Goal: Complete application form: Complete application form

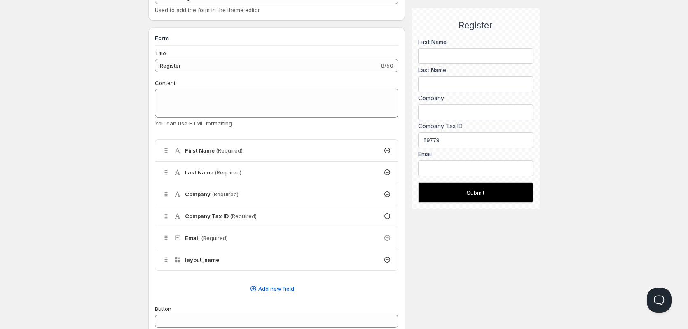
scroll to position [136, 0]
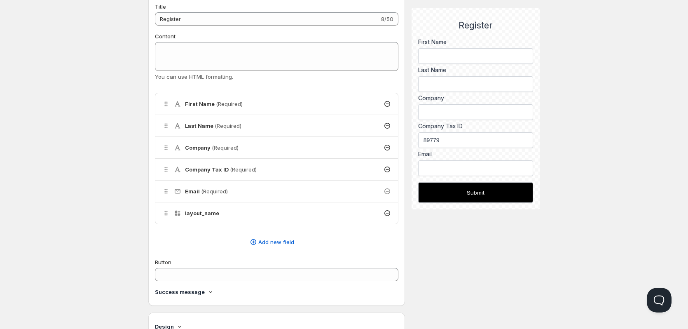
click at [214, 149] on span "(Required)" at bounding box center [225, 147] width 27 height 7
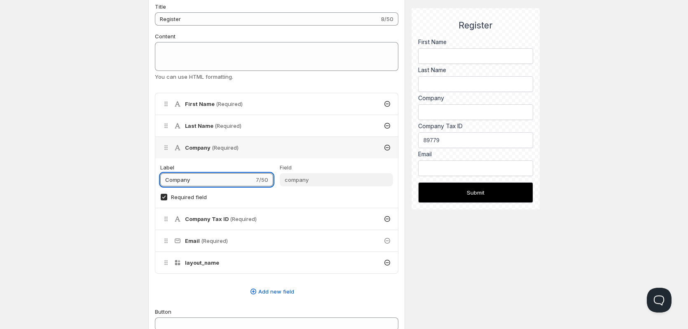
click at [206, 177] on input "Company" at bounding box center [207, 179] width 94 height 13
type input "Company Name"
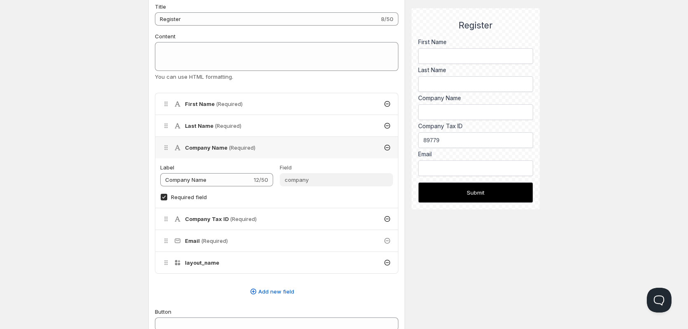
click at [197, 214] on div "Company Tax ID (Required)" at bounding box center [276, 218] width 243 height 21
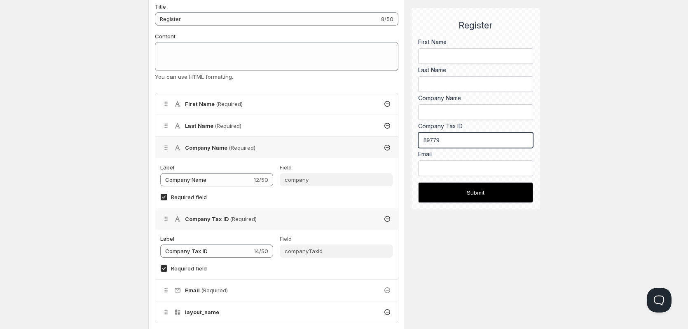
click at [447, 138] on input "89779" at bounding box center [475, 140] width 115 height 16
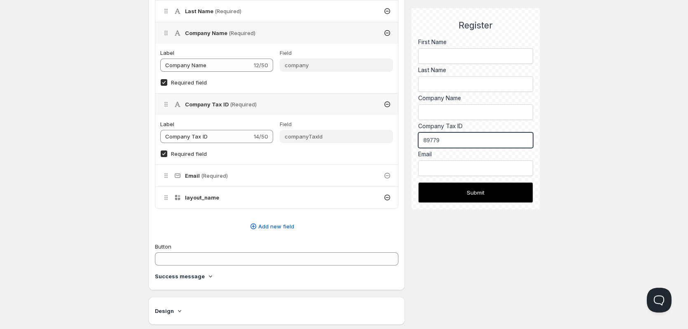
scroll to position [260, 0]
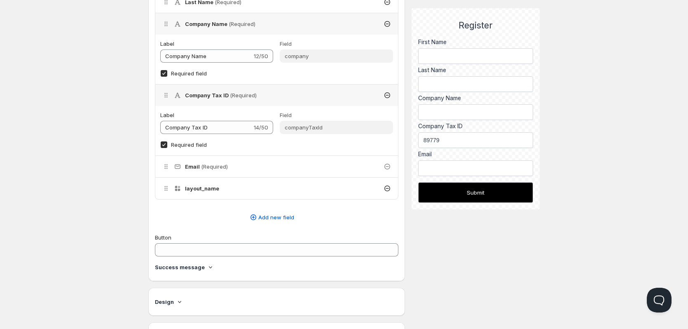
click at [166, 166] on icon at bounding box center [166, 166] width 8 height 8
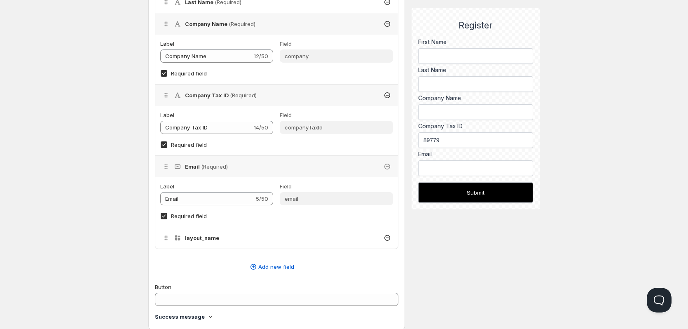
click at [234, 243] on div "layout_name" at bounding box center [276, 237] width 243 height 21
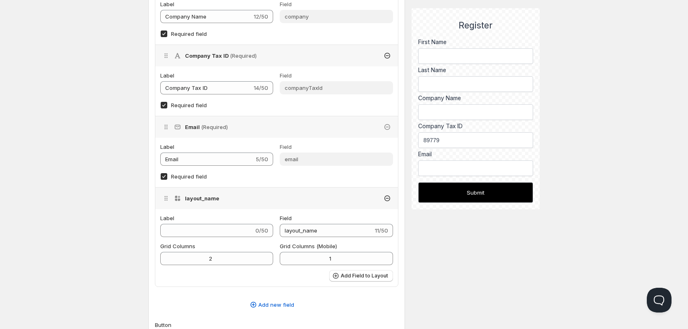
scroll to position [301, 0]
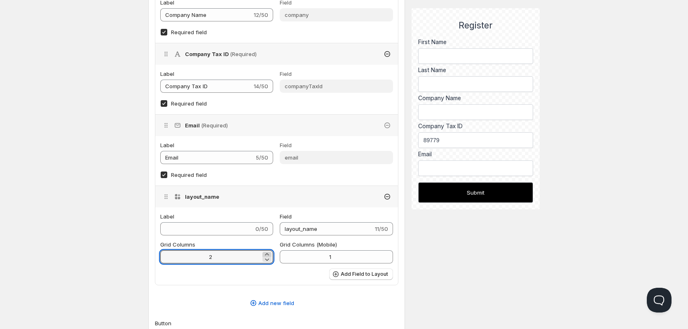
click at [267, 252] on icon at bounding box center [267, 254] width 8 height 8
click at [267, 262] on icon at bounding box center [267, 259] width 8 height 8
type input "2"
click at [166, 199] on icon at bounding box center [166, 196] width 8 height 8
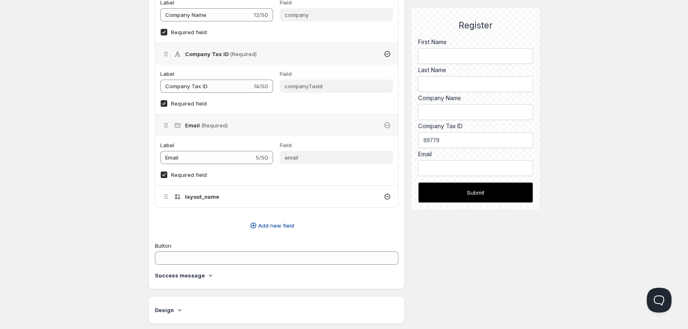
click at [267, 222] on span "Add new field" at bounding box center [276, 225] width 36 height 8
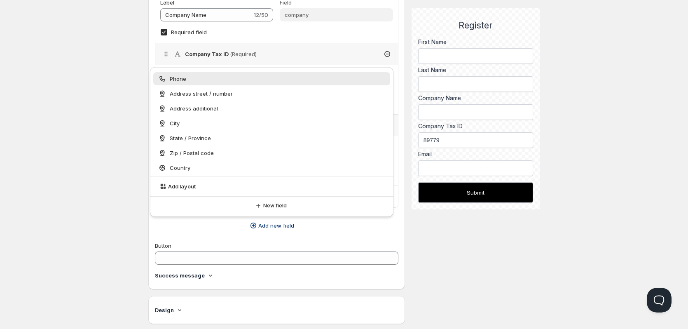
click at [211, 81] on div "Phone" at bounding box center [271, 79] width 227 height 8
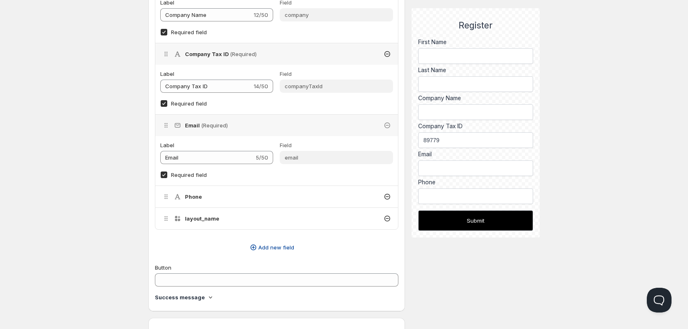
click at [264, 245] on span "Add new field" at bounding box center [276, 247] width 36 height 8
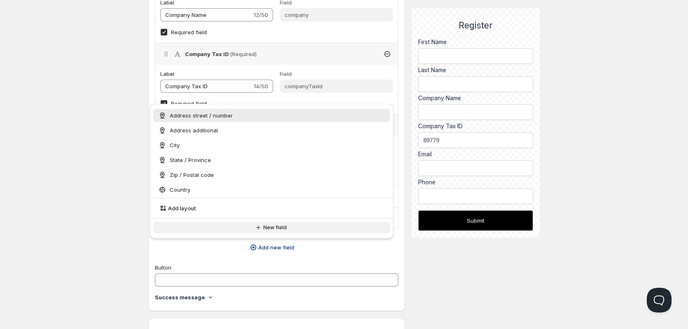
click at [260, 227] on icon "button" at bounding box center [258, 227] width 4 height 4
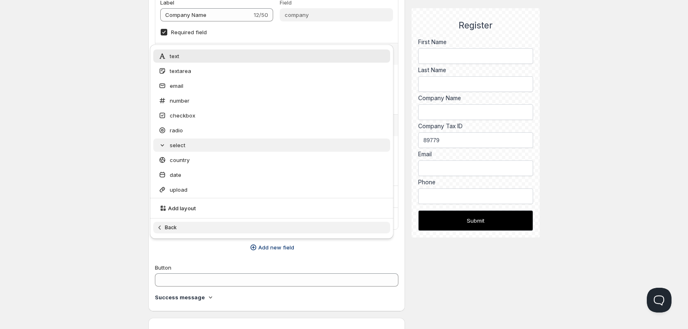
click at [213, 147] on div "select" at bounding box center [271, 145] width 227 height 8
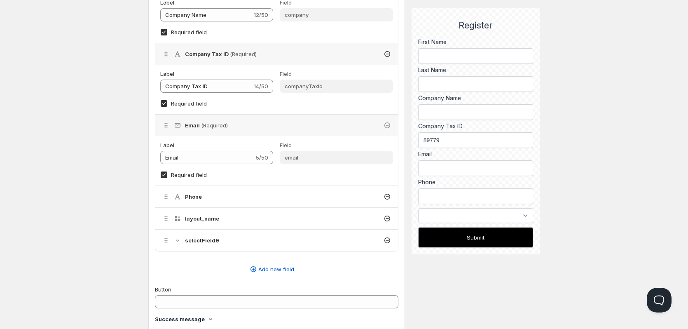
click at [208, 235] on div "selectField9" at bounding box center [276, 239] width 243 height 21
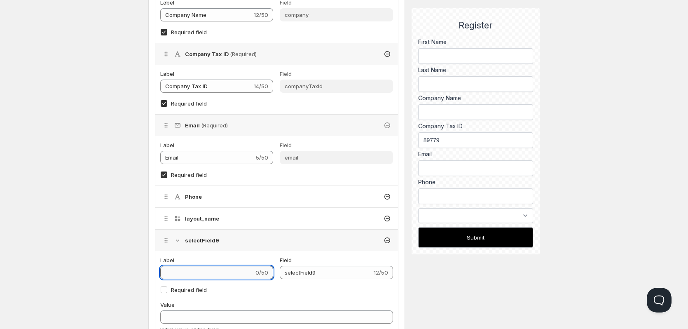
click at [214, 268] on input "Label" at bounding box center [206, 272] width 93 height 13
